Goal: Task Accomplishment & Management: Manage account settings

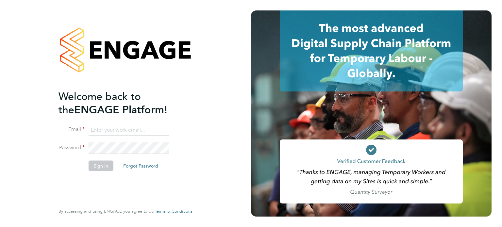
type input "Richard.walsh@vistry.co.uk"
click at [102, 164] on button "Sign In" at bounding box center [101, 165] width 25 height 10
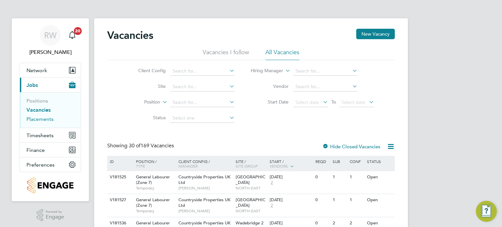
click at [41, 119] on link "Placements" at bounding box center [39, 119] width 27 height 6
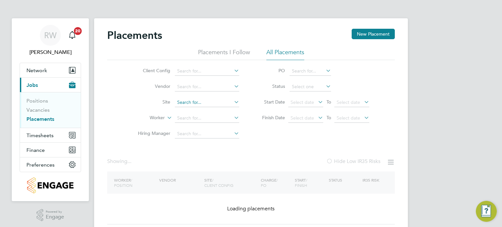
click at [183, 101] on input at bounding box center [207, 102] width 64 height 9
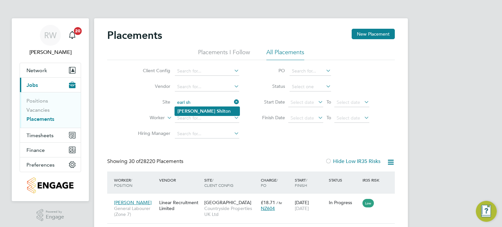
click at [217, 108] on b "Sh" at bounding box center [219, 111] width 5 height 6
type input "[PERSON_NAME]"
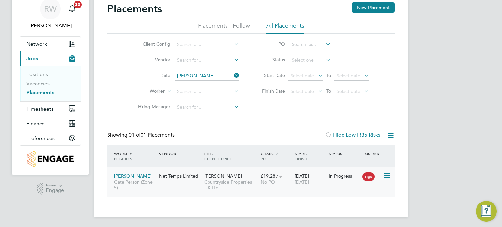
click at [220, 179] on span "Countryside Properties UK Ltd" at bounding box center [230, 185] width 53 height 12
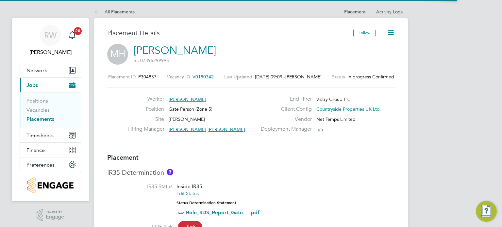
scroll to position [6, 104]
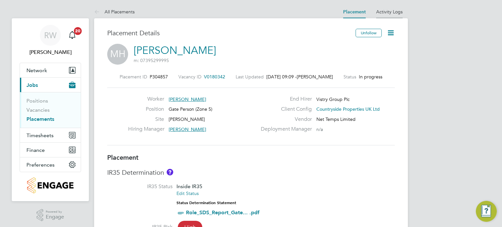
click at [381, 16] on li "Activity Logs" at bounding box center [389, 11] width 26 height 13
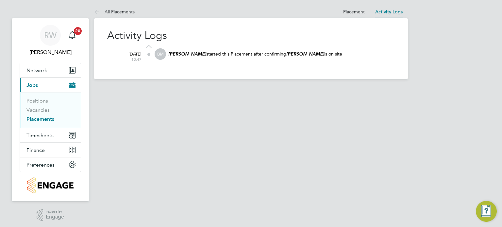
click at [353, 9] on link "Placement" at bounding box center [354, 12] width 22 height 6
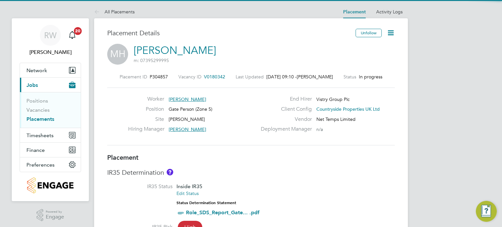
click at [207, 74] on span "V0180342" at bounding box center [214, 77] width 21 height 6
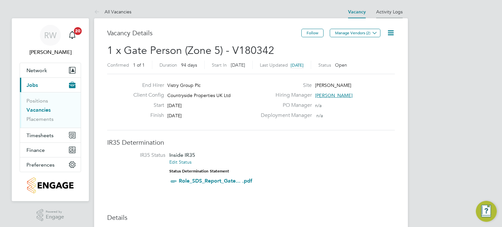
click at [386, 12] on link "Activity Logs" at bounding box center [389, 12] width 26 height 6
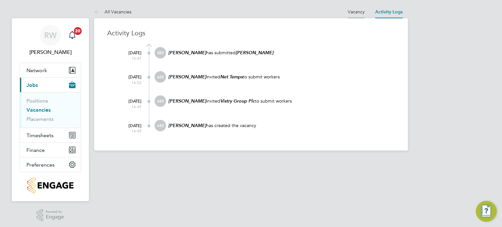
click at [353, 14] on link "Vacancy" at bounding box center [356, 12] width 17 height 6
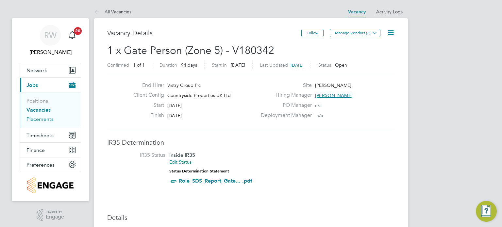
click at [44, 119] on link "Placements" at bounding box center [39, 119] width 27 height 6
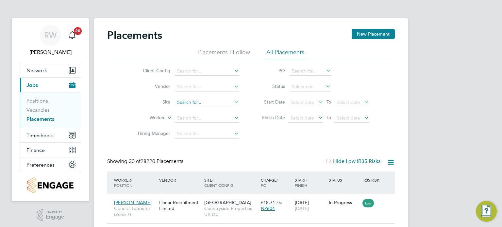
scroll to position [24, 57]
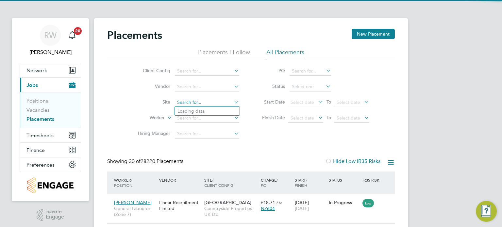
click at [187, 102] on input at bounding box center [207, 102] width 64 height 9
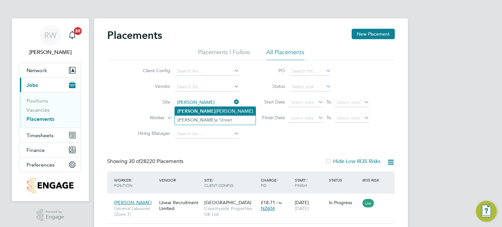
click at [197, 109] on li "Earl Shilton" at bounding box center [215, 111] width 81 height 9
type input "[PERSON_NAME]"
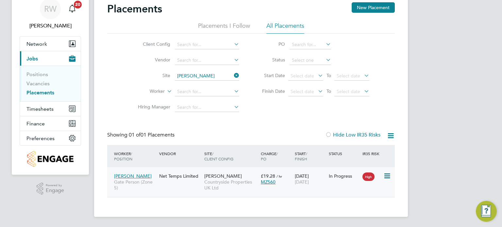
click at [229, 181] on span "Countryside Properties UK Ltd" at bounding box center [230, 185] width 53 height 12
click at [43, 47] on button "Network" at bounding box center [50, 44] width 61 height 14
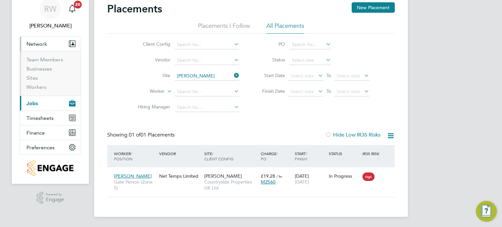
click at [28, 81] on li "Sites" at bounding box center [50, 79] width 49 height 9
click at [30, 75] on link "Sites" at bounding box center [31, 78] width 11 height 6
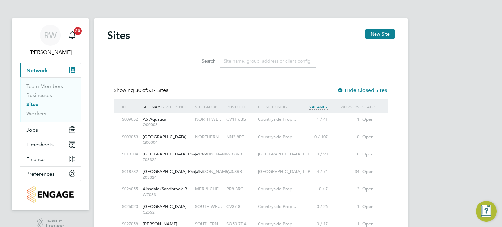
click at [240, 60] on input at bounding box center [267, 61] width 95 height 13
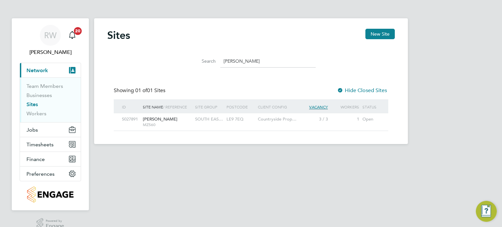
type input "earl"
click at [157, 120] on span "[PERSON_NAME]" at bounding box center [160, 119] width 35 height 6
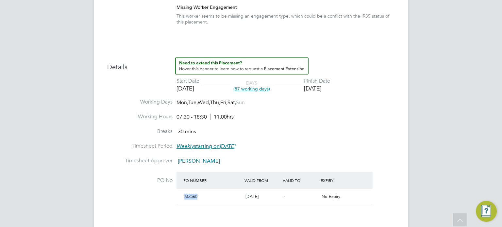
drag, startPoint x: 203, startPoint y: 196, endPoint x: 182, endPoint y: 200, distance: 20.9
click at [182, 200] on div "MZ560" at bounding box center [212, 196] width 61 height 11
copy span "MZ560"
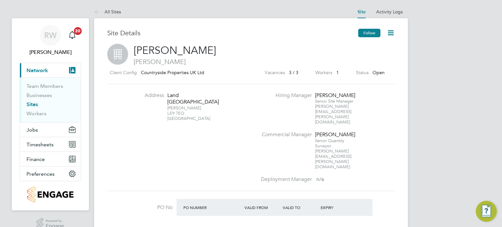
click at [365, 29] on button "Follow" at bounding box center [369, 33] width 22 height 8
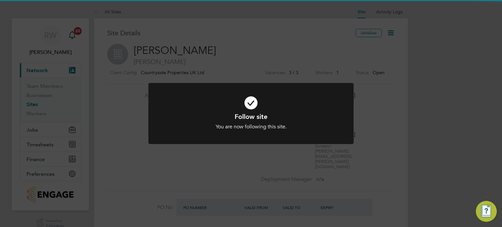
click at [322, 52] on div "Follow site You are now following this site. Cancel Okay" at bounding box center [251, 113] width 502 height 227
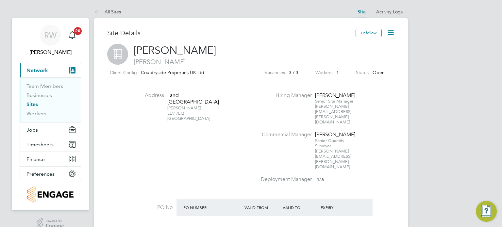
click at [388, 29] on icon at bounding box center [390, 33] width 8 height 8
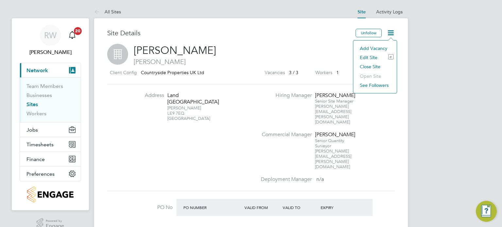
click at [365, 56] on li "Edit Site e" at bounding box center [374, 57] width 37 height 9
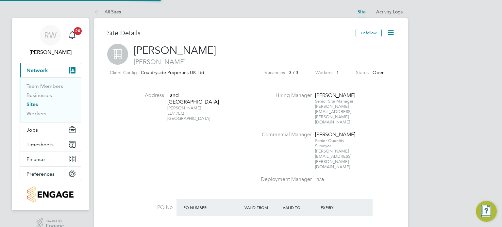
type input "[PERSON_NAME]"
type input "[GEOGRAPHIC_DATA]"
type input "MZ560"
type input "Land [GEOGRAPHIC_DATA]"
type input "[PERSON_NAME]"
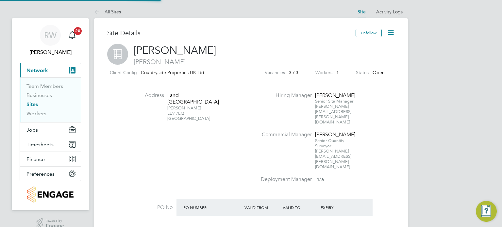
type input "LE9 7EQ"
type input "[PERSON_NAME]"
type input "07:30"
type input "18:30"
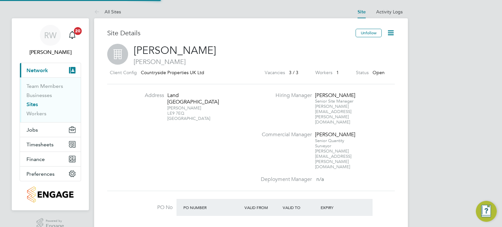
type input "08:00"
type input "30 mins"
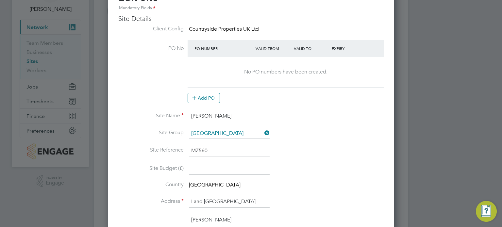
scroll to position [43, 0]
click at [211, 104] on li "PO No PO Number Valid From Valid To Expiry No PO numbers have been created. Add…" at bounding box center [250, 75] width 265 height 70
click at [210, 102] on button "Add PO" at bounding box center [204, 98] width 32 height 10
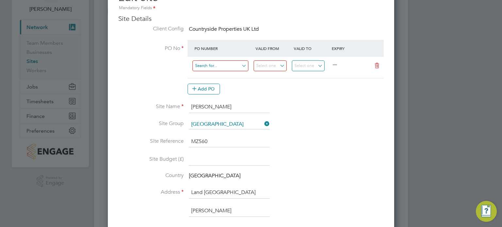
click at [213, 67] on input at bounding box center [220, 65] width 56 height 11
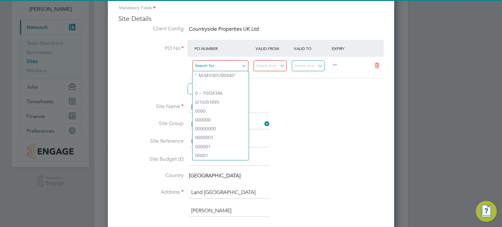
paste input "MZ560"
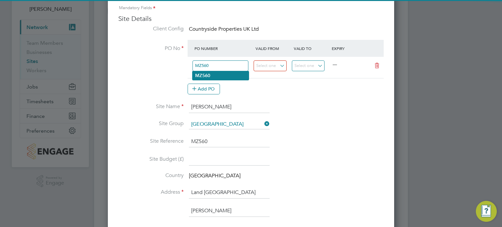
type input "MZ560"
click at [212, 74] on li "MZ560" at bounding box center [220, 75] width 56 height 9
type input "[DATE]"
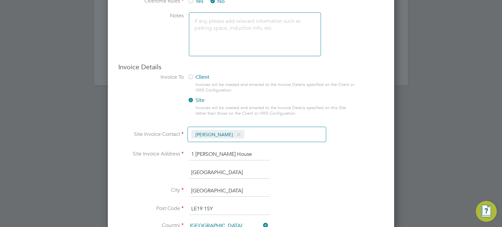
scroll to position [573, 0]
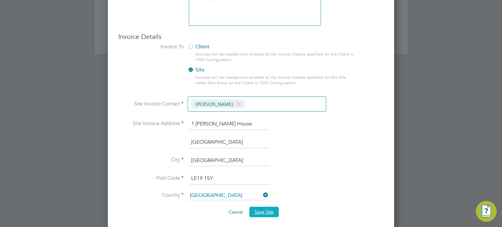
click at [263, 207] on button "Save Site" at bounding box center [263, 212] width 29 height 10
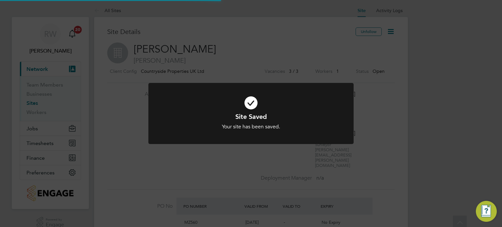
scroll to position [0, 0]
click at [282, 184] on div "Site Saved Your site has been saved. Cancel Okay" at bounding box center [251, 113] width 502 height 227
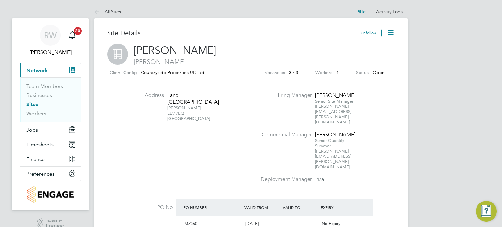
drag, startPoint x: 271, startPoint y: 95, endPoint x: 493, endPoint y: 242, distance: 266.0
